Goal: Find specific page/section: Find specific page/section

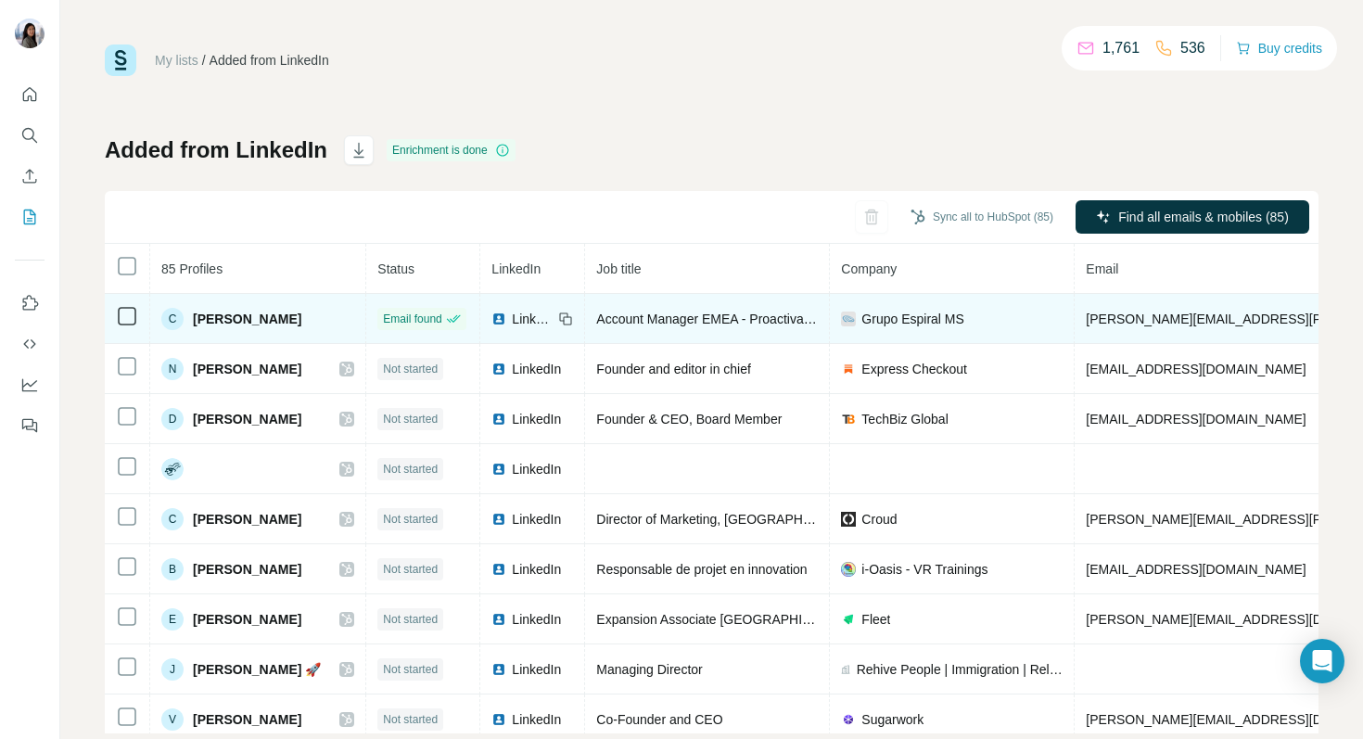
click at [264, 319] on span "Celia García Álvarez" at bounding box center [247, 319] width 108 height 19
